Goal: Check status: Check status

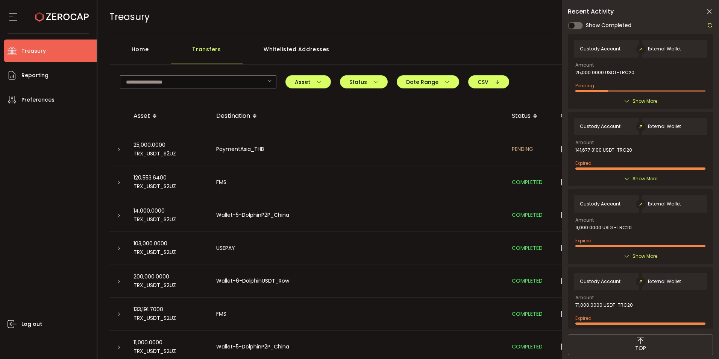
click at [420, 30] on div "TREASURY Buy Power $0.00 USD Treasury Treasury Your verification is pending 1 […" at bounding box center [408, 17] width 598 height 34
click at [155, 51] on div "Home" at bounding box center [140, 53] width 62 height 23
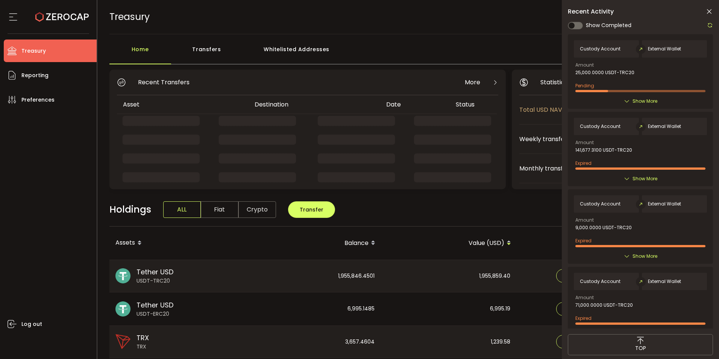
click at [204, 50] on div "Transfers" at bounding box center [206, 53] width 71 height 23
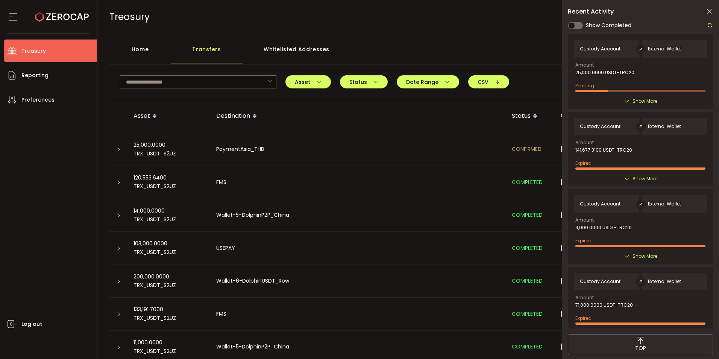
click at [117, 148] on icon at bounding box center [119, 149] width 5 height 5
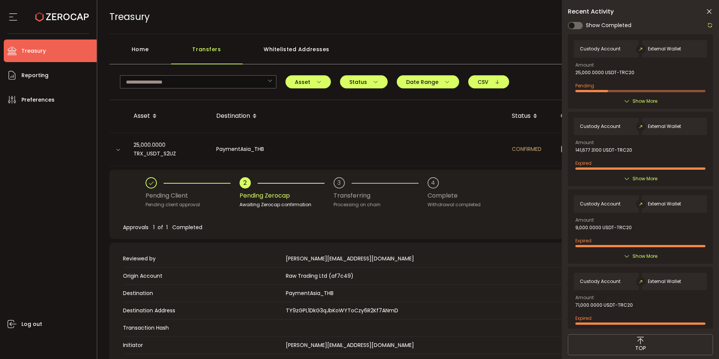
click at [710, 14] on icon at bounding box center [709, 12] width 8 height 8
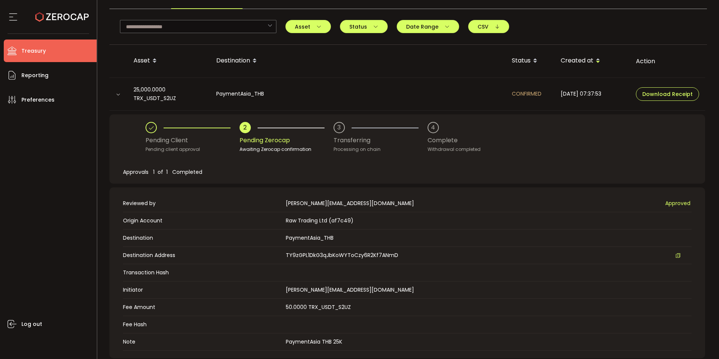
scroll to position [38, 0]
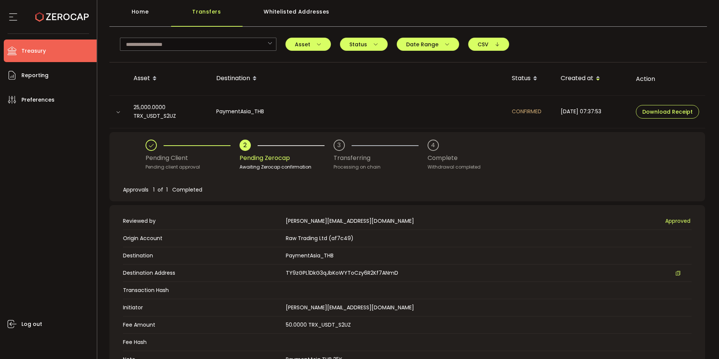
click at [420, 86] on th "Destination" at bounding box center [357, 78] width 295 height 33
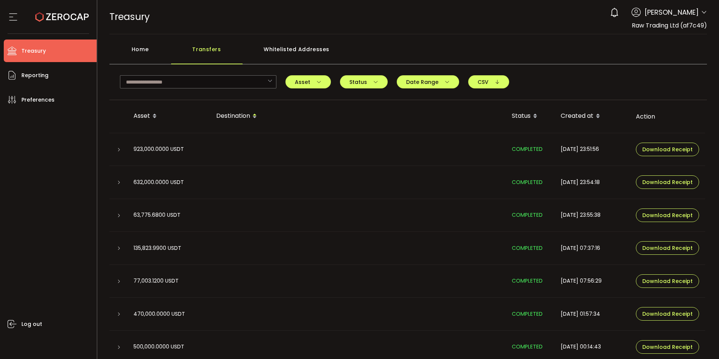
drag, startPoint x: 208, startPoint y: 51, endPoint x: 199, endPoint y: 50, distance: 9.1
click at [202, 50] on div "Transfers" at bounding box center [206, 53] width 71 height 23
drag, startPoint x: 199, startPoint y: 50, endPoint x: 141, endPoint y: 47, distance: 57.6
click at [142, 47] on div "Home" at bounding box center [140, 53] width 62 height 23
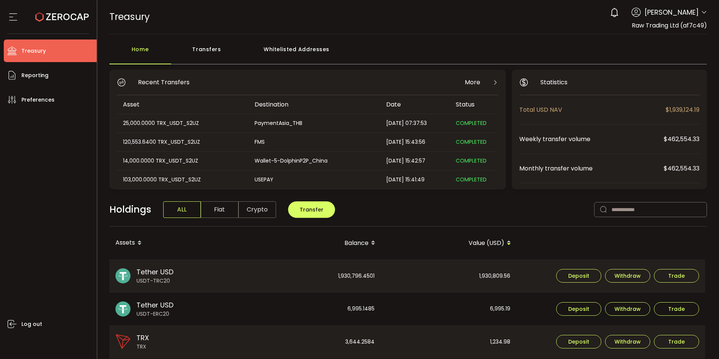
click at [143, 125] on div "25,000.0000 TRX_USDT_S2UZ" at bounding box center [182, 123] width 131 height 9
click at [198, 48] on div "Transfers" at bounding box center [206, 53] width 71 height 23
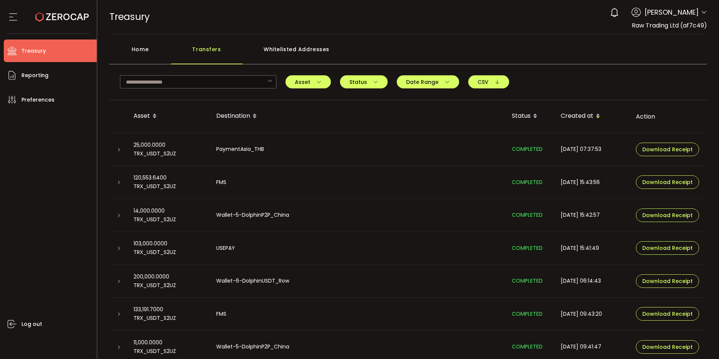
click at [119, 149] on icon at bounding box center [119, 149] width 5 height 5
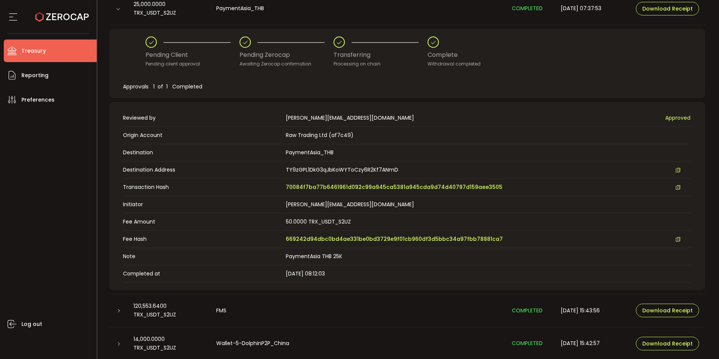
scroll to position [150, 0]
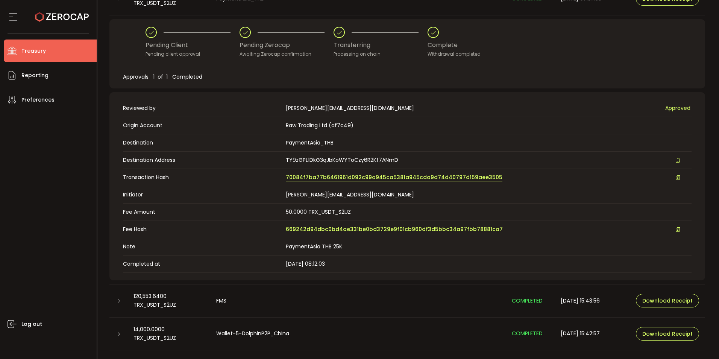
click at [393, 176] on span "70084f7ba77b6461961d092c99a945ca5381a945cda9d74d40797d159aee3505" at bounding box center [394, 177] width 217 height 8
